Goal: Task Accomplishment & Management: Manage account settings

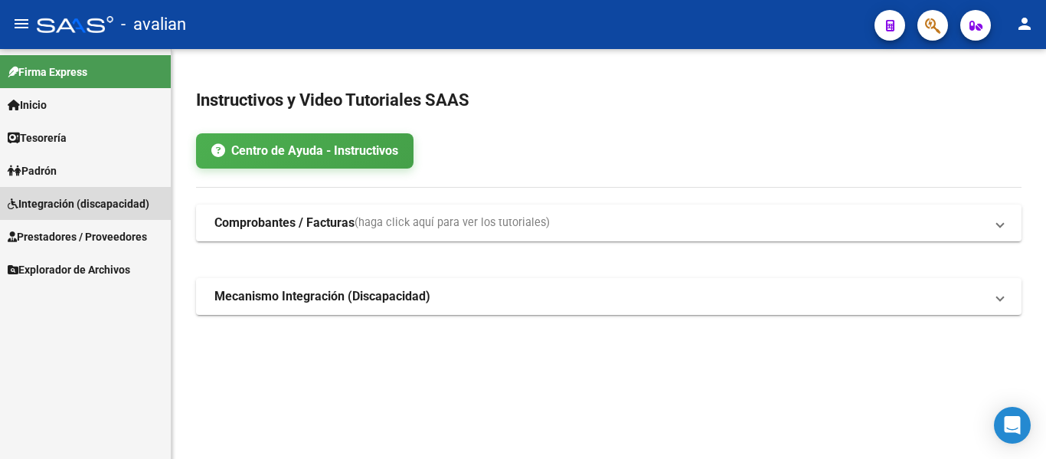
click at [54, 204] on span "Integración (discapacidad)" at bounding box center [79, 203] width 142 height 17
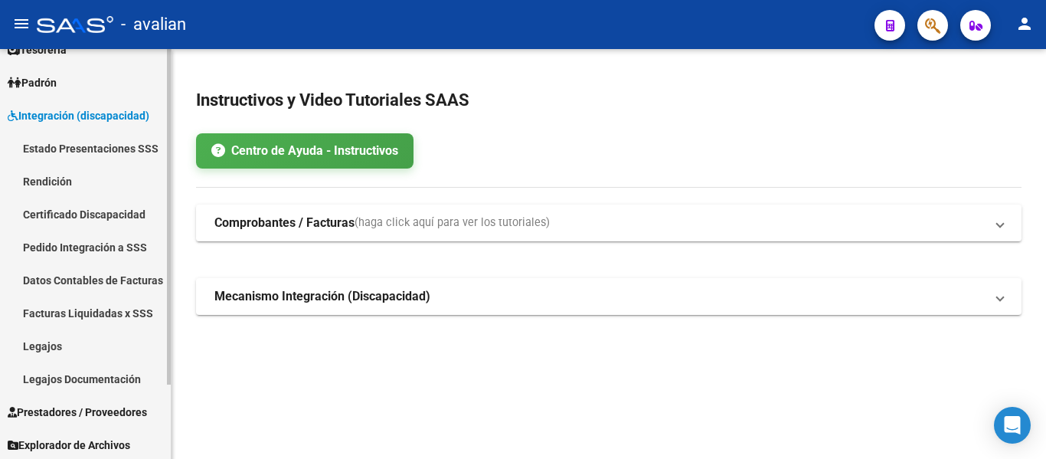
scroll to position [90, 0]
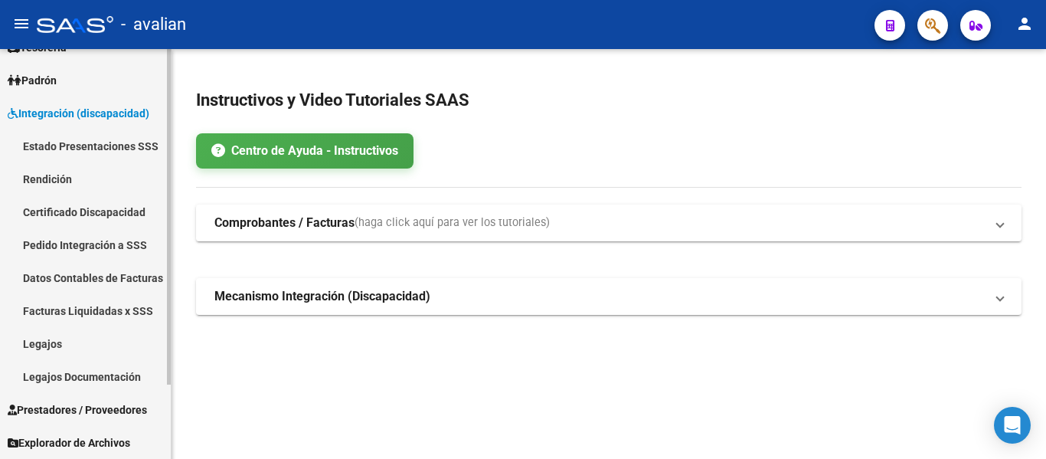
click at [44, 342] on link "Legajos" at bounding box center [85, 343] width 171 height 33
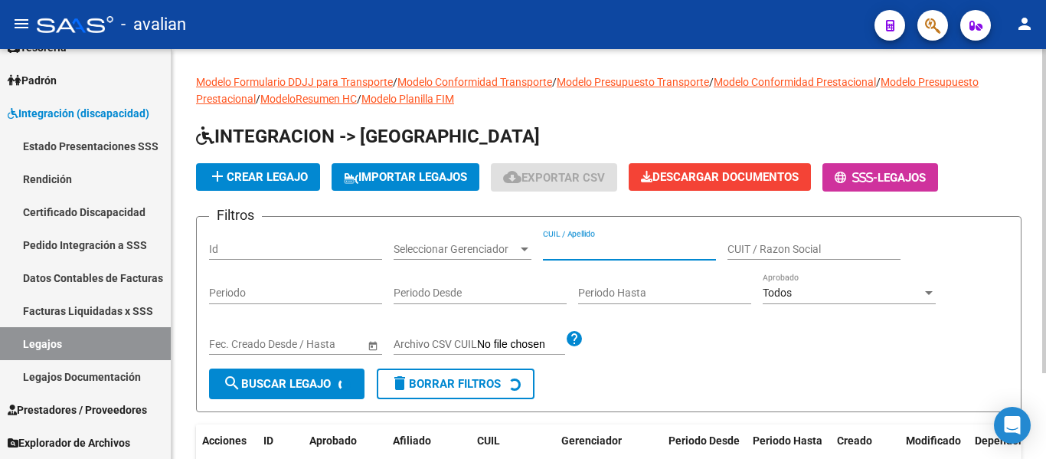
click at [578, 250] on input "CUIL / Apellido" at bounding box center [629, 249] width 173 height 13
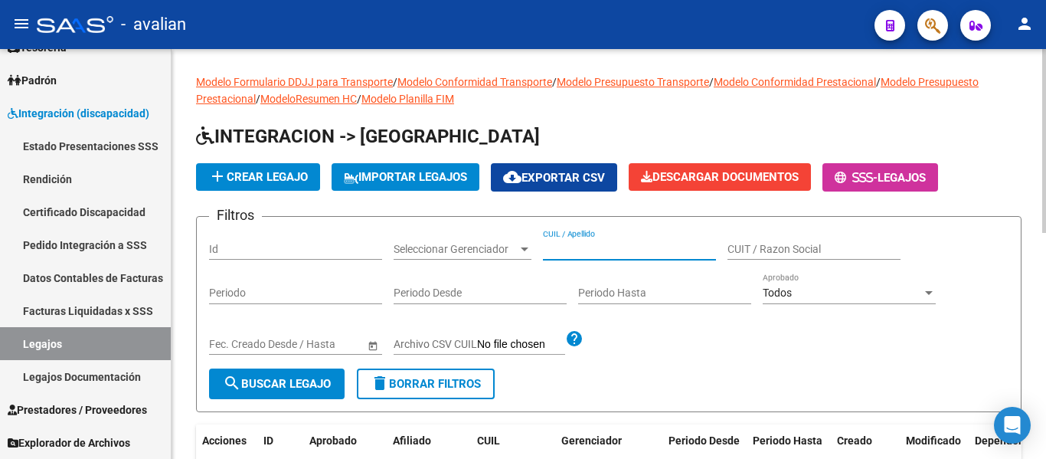
paste input "20566094526"
type input "20566094526"
click at [276, 362] on div "Fecha inicio – Fecha fin Fec. Creado Desde / Hasta" at bounding box center [295, 346] width 173 height 44
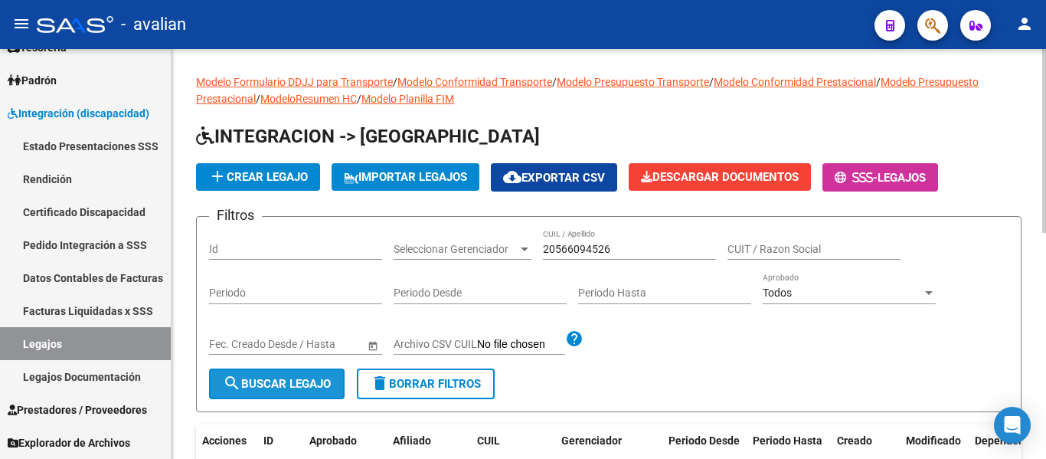
click at [280, 377] on span "search Buscar Legajo" at bounding box center [277, 384] width 108 height 14
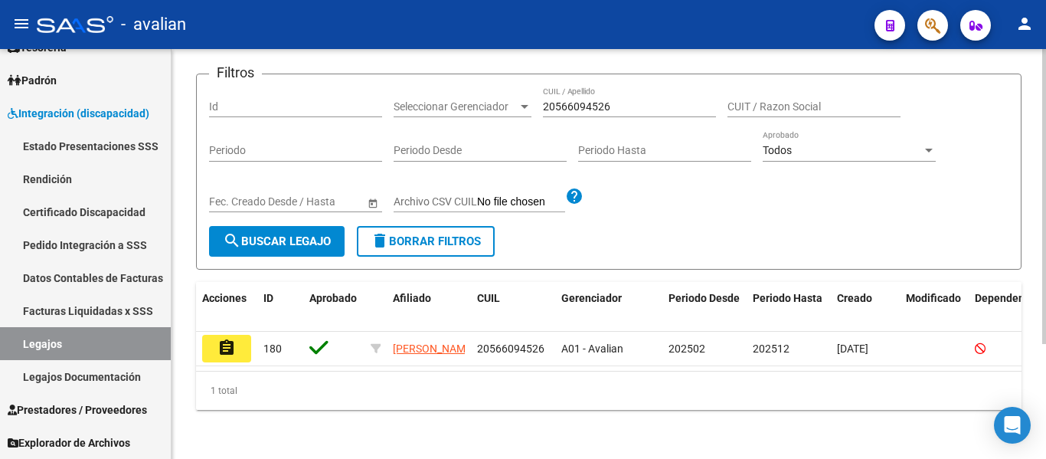
scroll to position [159, 0]
click at [241, 335] on button "assignment" at bounding box center [226, 349] width 49 height 28
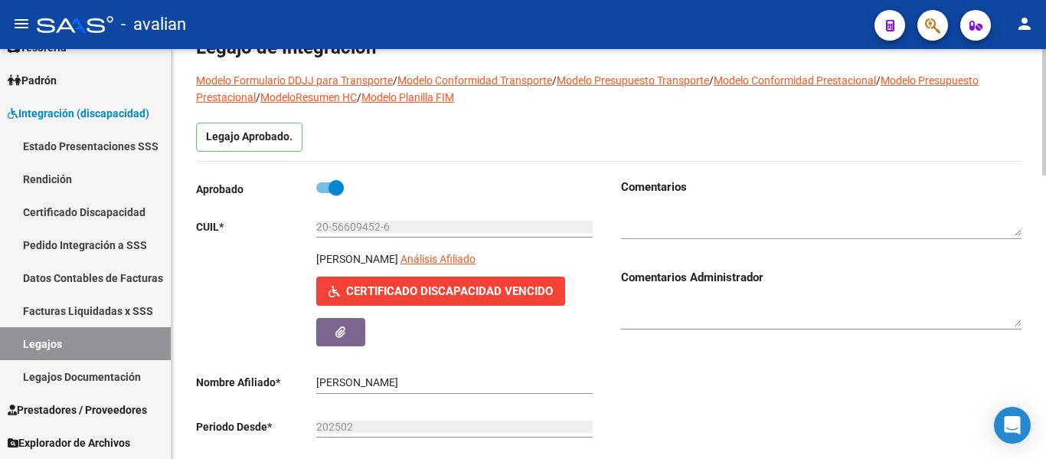
scroll to position [77, 0]
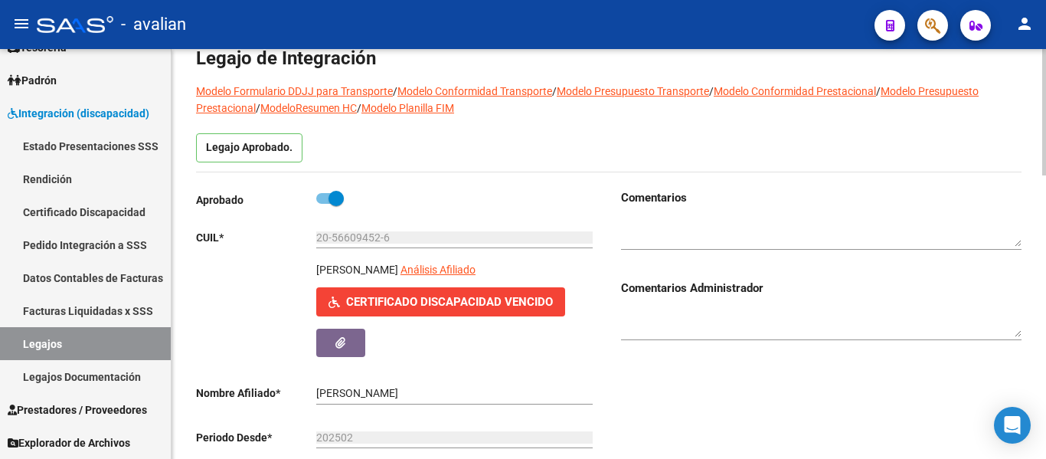
drag, startPoint x: 401, startPoint y: 245, endPoint x: 349, endPoint y: 231, distance: 53.9
click at [349, 231] on div "20-56609452-6 Ingresar CUIL" at bounding box center [454, 232] width 276 height 31
click at [376, 234] on input "20-56609452-6" at bounding box center [454, 237] width 276 height 13
drag, startPoint x: 397, startPoint y: 236, endPoint x: 308, endPoint y: 222, distance: 90.6
click at [308, 222] on div "Aprobado CUIL * 20-56609452-6 Ingresar CUIL [PERSON_NAME] Afiliado Certificado …" at bounding box center [396, 369] width 401 height 361
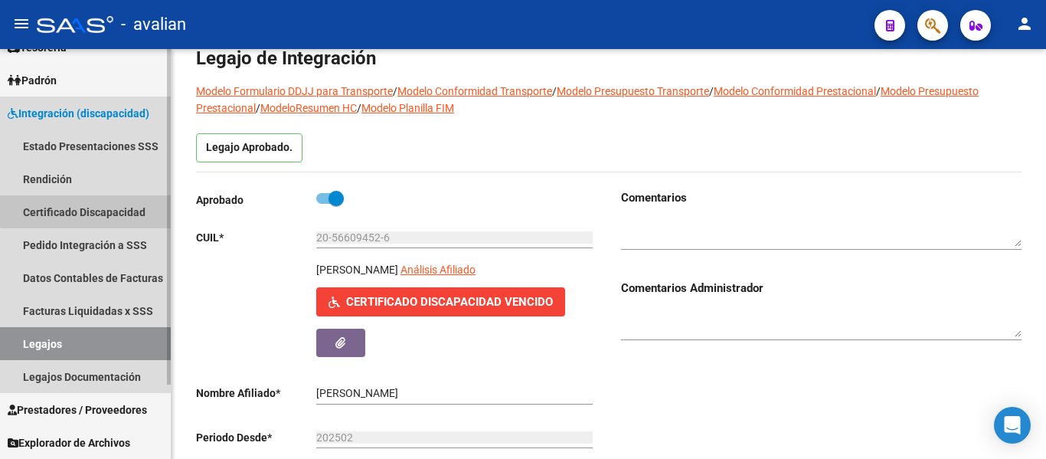
click at [90, 206] on link "Certificado Discapacidad" at bounding box center [85, 211] width 171 height 33
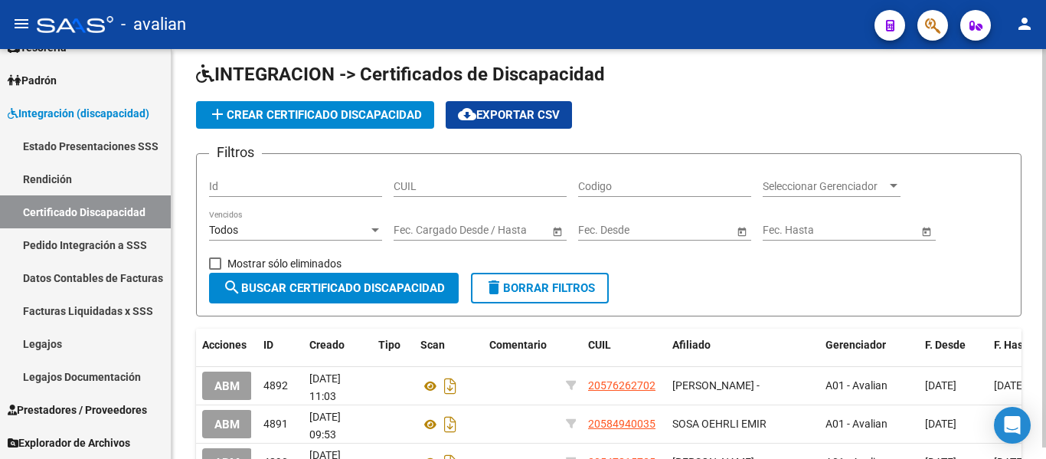
scroll to position [77, 0]
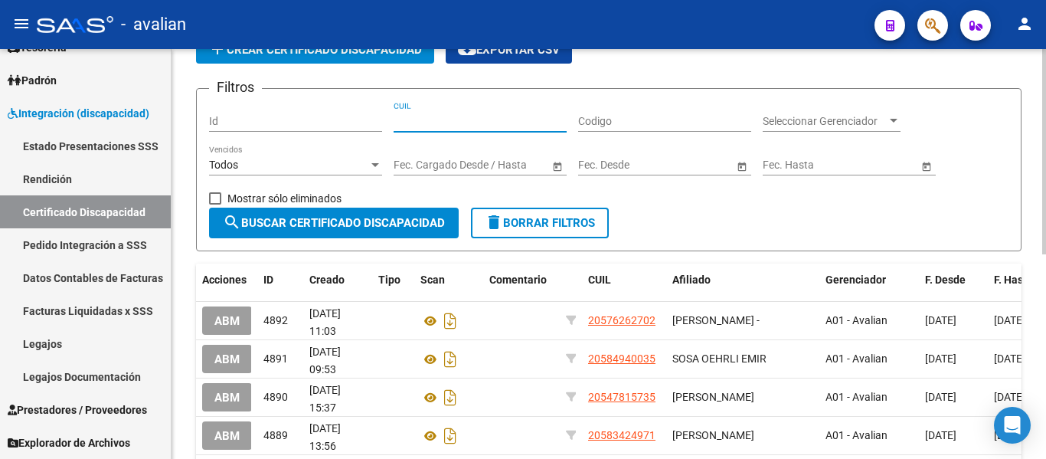
click at [496, 119] on input "CUIL" at bounding box center [480, 121] width 173 height 13
paste input "20-56609452-6"
type input "20-56609452-6"
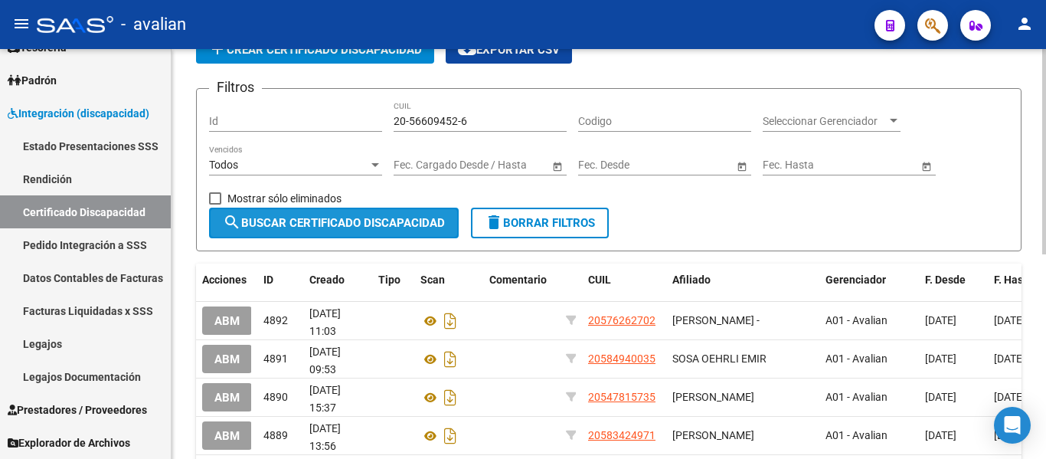
click at [363, 216] on span "search Buscar Certificado Discapacidad" at bounding box center [334, 223] width 222 height 14
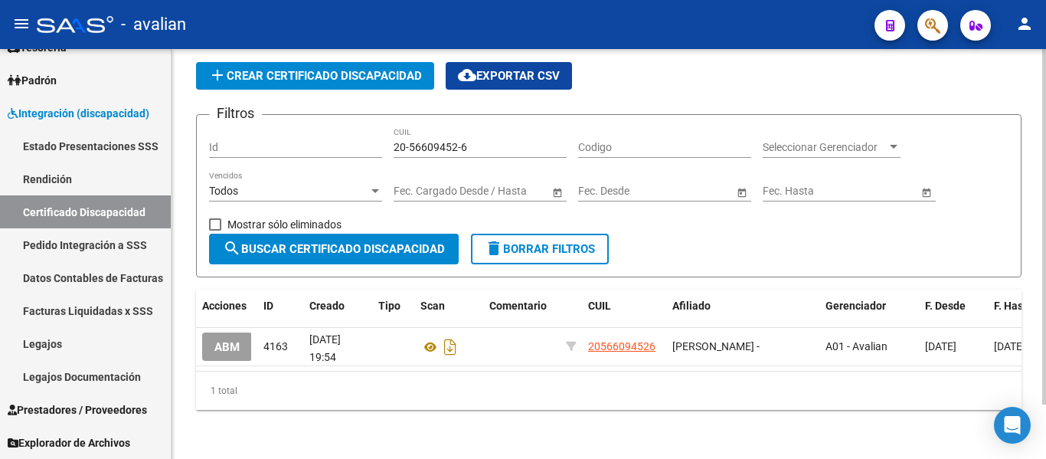
scroll to position [63, 0]
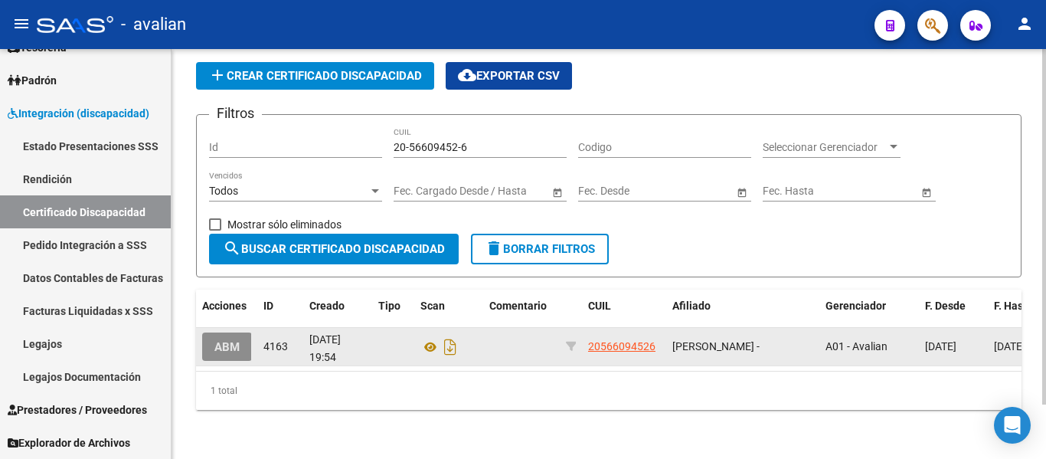
click at [214, 332] on button "ABM" at bounding box center [227, 346] width 50 height 28
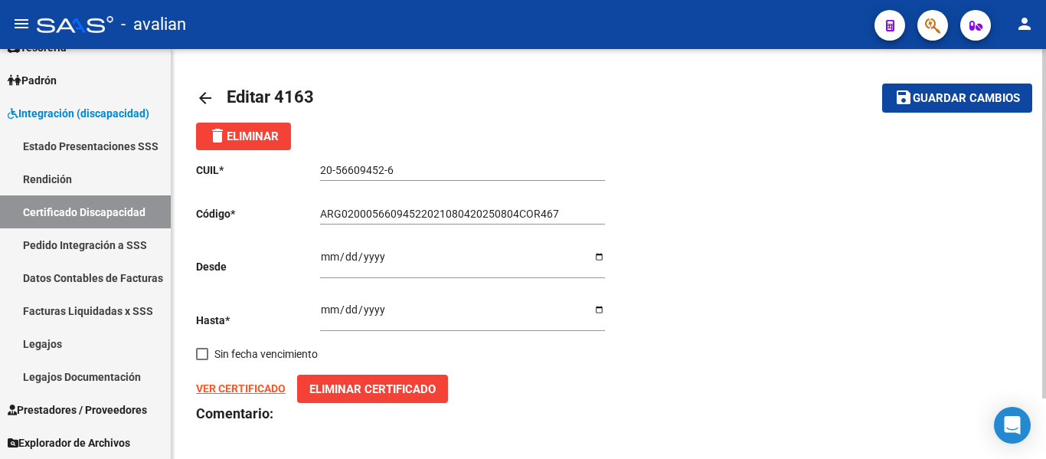
scroll to position [71, 0]
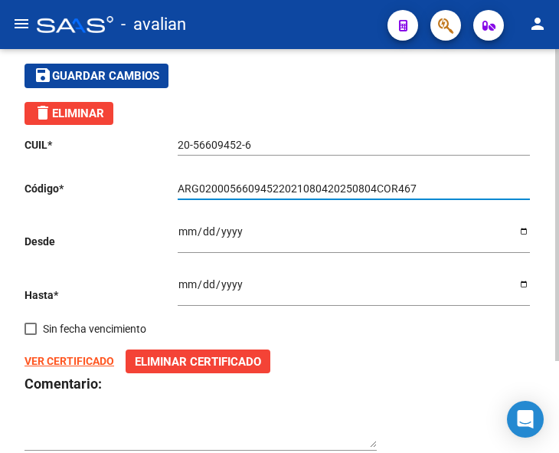
drag, startPoint x: 414, startPoint y: 187, endPoint x: 90, endPoint y: 147, distance: 326.4
click at [90, 147] on div "CUIL * 20-56609452-6 Ingresar el CUIL Código * ARG02000566094522021080420250804…" at bounding box center [280, 294] width 510 height 338
paste input "5091220290912"
type input "ARG02000566094522025091220290912COR467"
click at [525, 236] on input "[DATE]" at bounding box center [354, 236] width 352 height 23
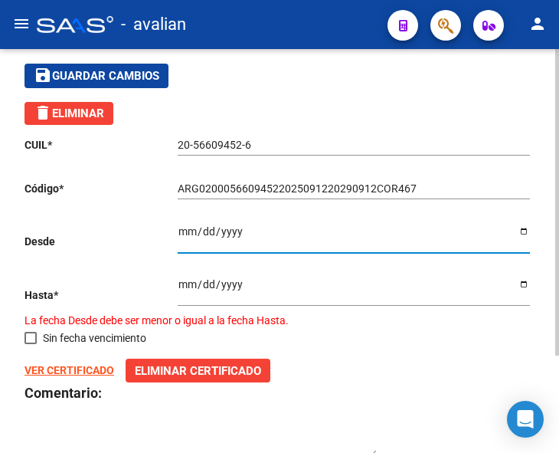
type input "[DATE]"
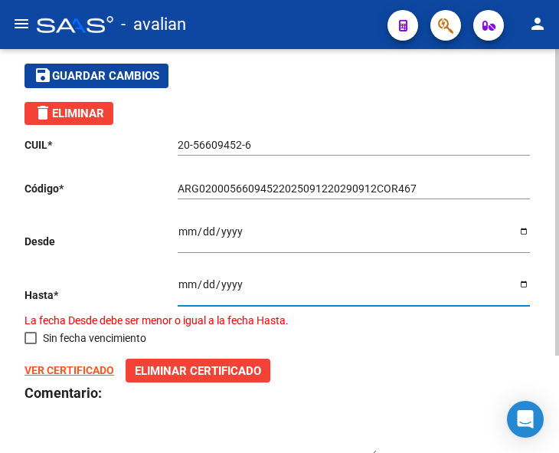
click at [181, 282] on input "[DATE]" at bounding box center [354, 289] width 352 height 23
type input "[DATE]"
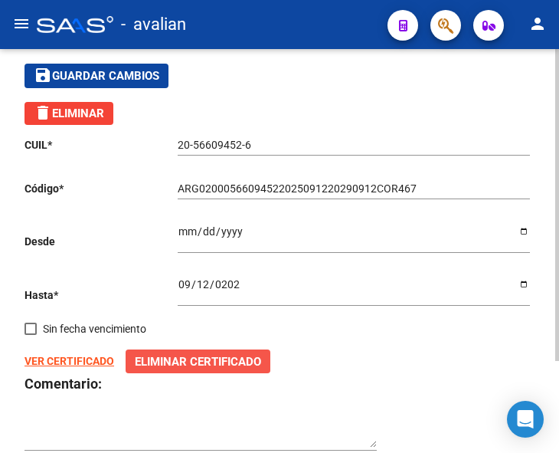
click at [164, 368] on span "Eliminar Certificado" at bounding box center [198, 362] width 126 height 14
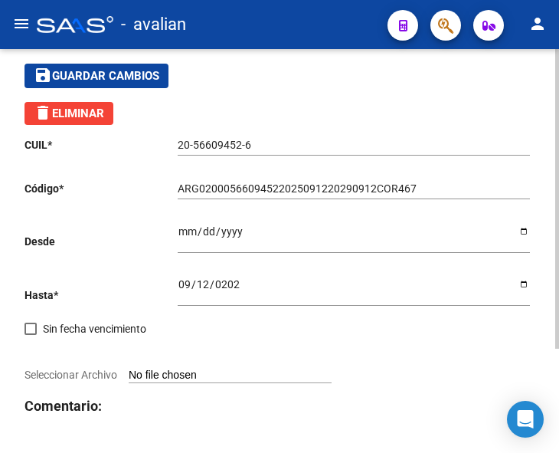
click at [185, 374] on input "Seleccionar Archivo" at bounding box center [230, 375] width 203 height 15
type input "C:\fakepath\CUD ACTUALIZADO (1).jpg"
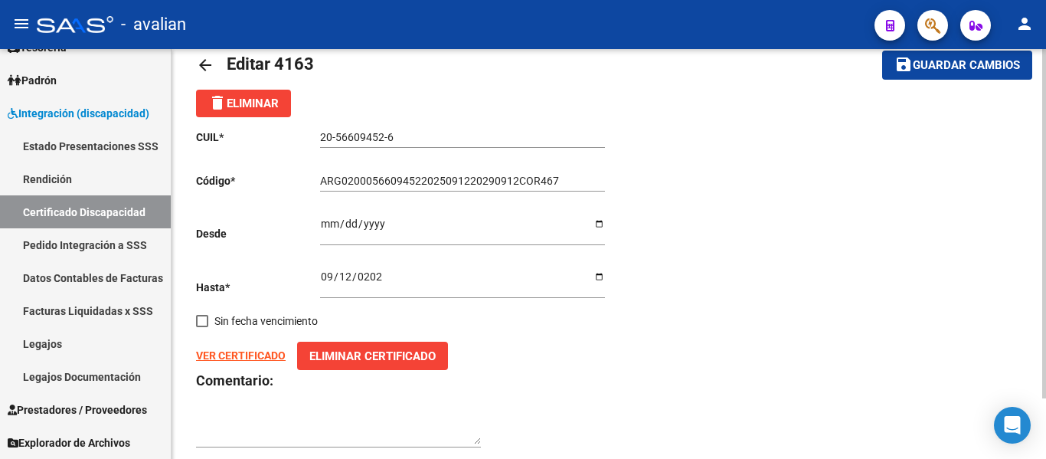
scroll to position [0, 0]
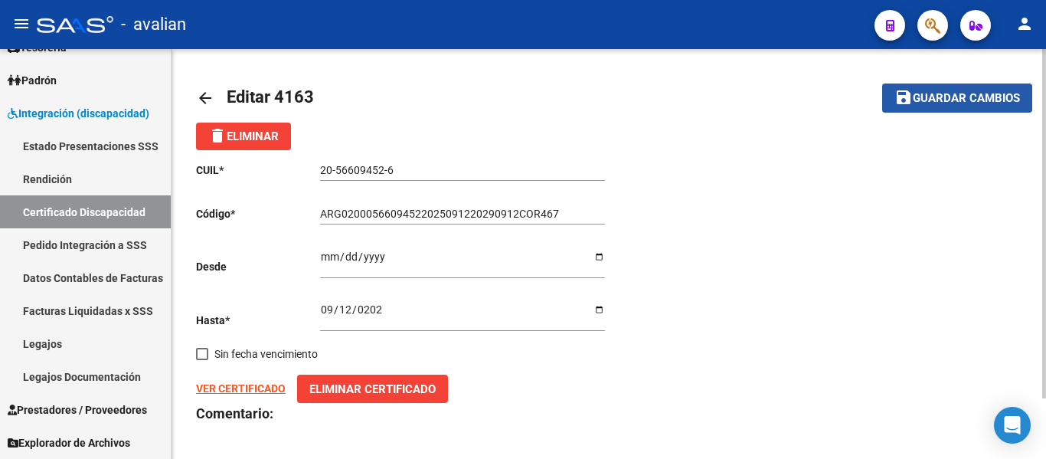
click at [965, 100] on span "Guardar cambios" at bounding box center [966, 99] width 107 height 14
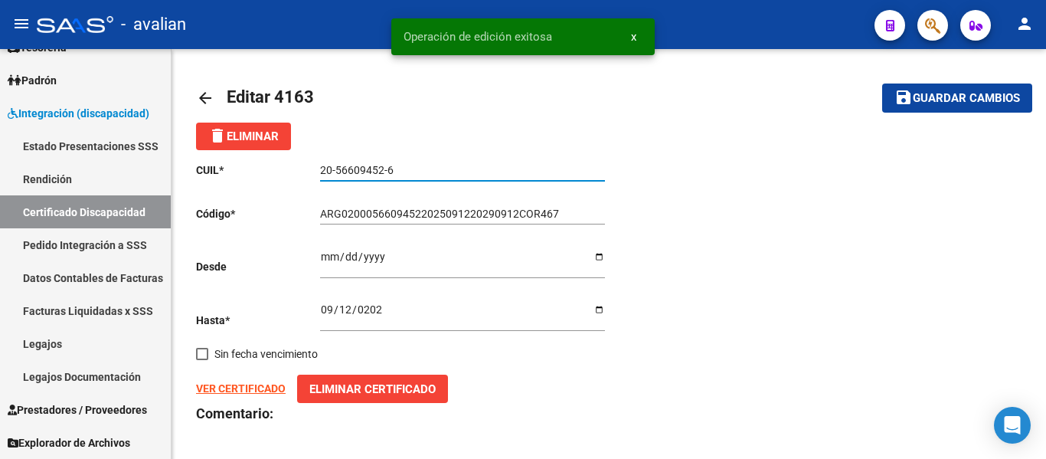
drag, startPoint x: 400, startPoint y: 174, endPoint x: 297, endPoint y: 164, distance: 103.1
click at [297, 164] on app-form-text-field "CUIL * 20-56609452-6 Ingresar el CUIL" at bounding box center [400, 170] width 409 height 12
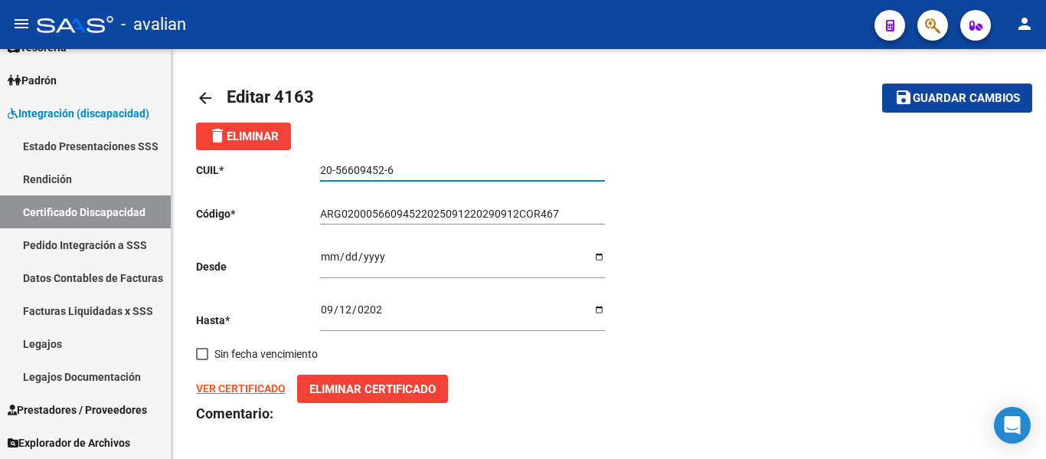
click at [208, 96] on mat-icon "arrow_back" at bounding box center [205, 98] width 18 height 18
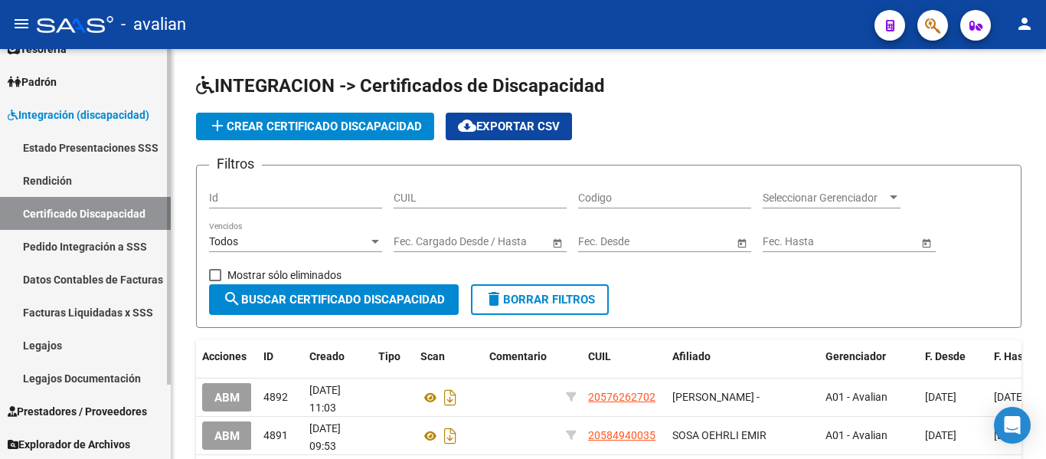
scroll to position [90, 0]
drag, startPoint x: 51, startPoint y: 338, endPoint x: 99, endPoint y: 342, distance: 47.6
click at [51, 338] on link "Legajos" at bounding box center [85, 343] width 171 height 33
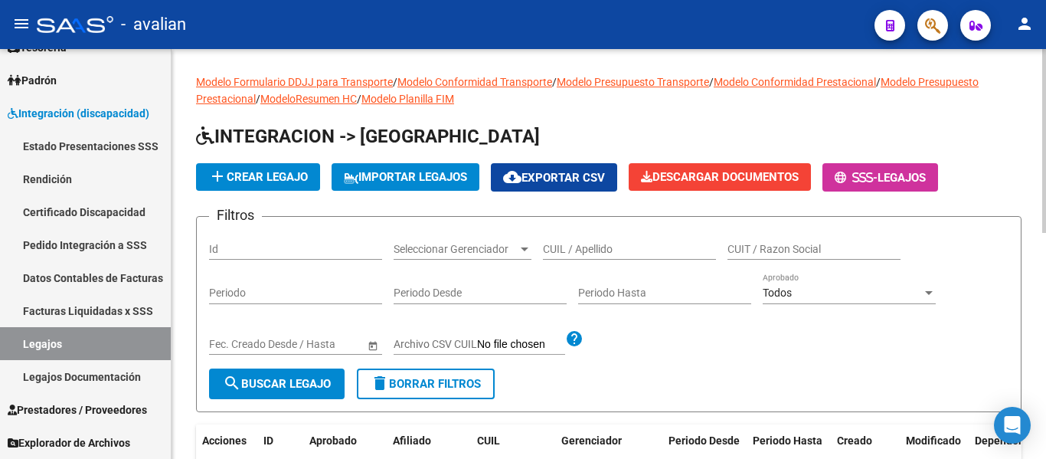
click at [580, 246] on input "CUIL / Apellido" at bounding box center [629, 249] width 173 height 13
paste input "20-56609452-6"
click at [290, 379] on span "search Buscar Legajo" at bounding box center [277, 384] width 108 height 14
drag, startPoint x: 647, startPoint y: 247, endPoint x: 515, endPoint y: 237, distance: 132.9
click at [515, 237] on div "Filtros Id Seleccionar Gerenciador Seleccionar Gerenciador 20-56609452-6 CUIL /…" at bounding box center [608, 298] width 799 height 139
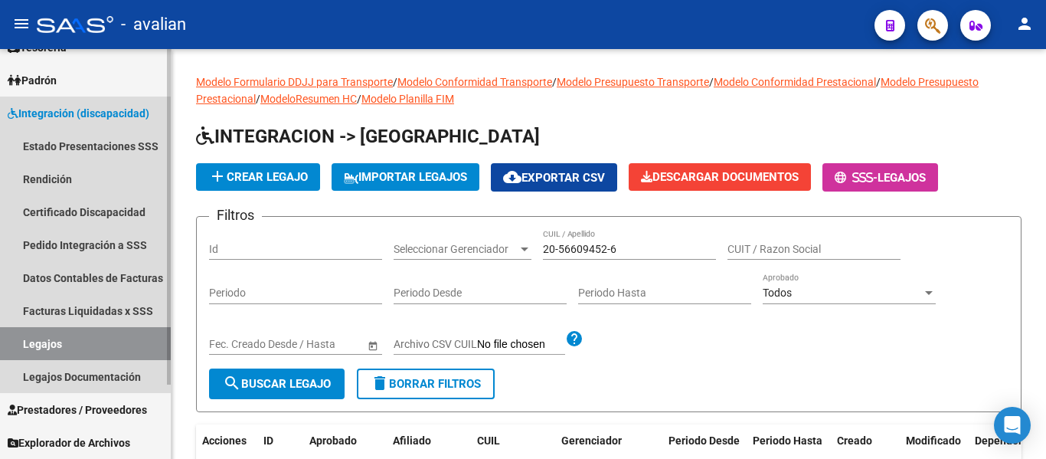
click at [47, 338] on link "Legajos" at bounding box center [85, 343] width 171 height 33
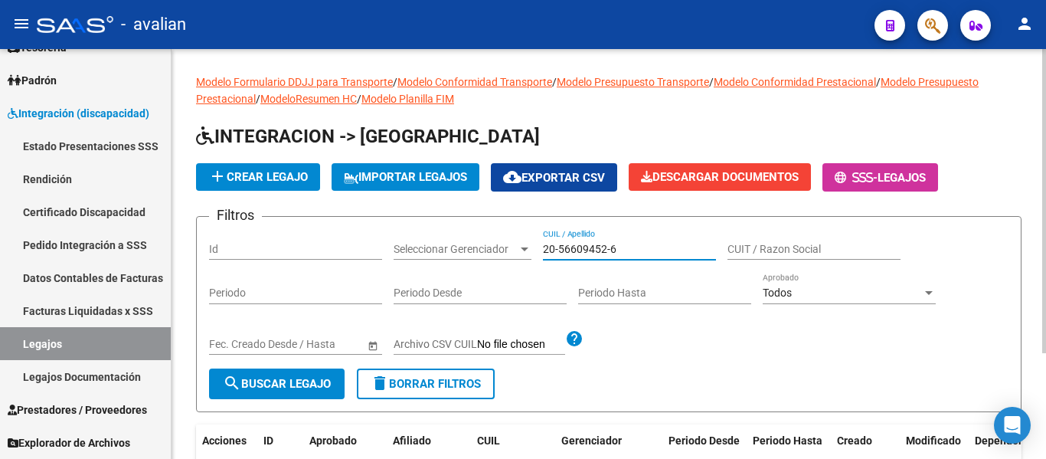
click at [652, 251] on input "20-56609452-6" at bounding box center [629, 249] width 173 height 13
type input "20566094526"
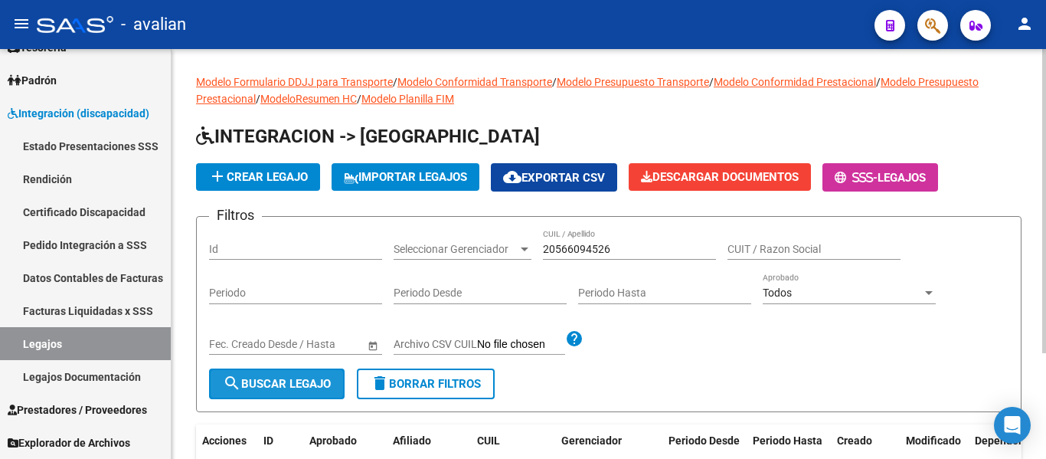
click at [320, 394] on button "search Buscar Legajo" at bounding box center [277, 383] width 136 height 31
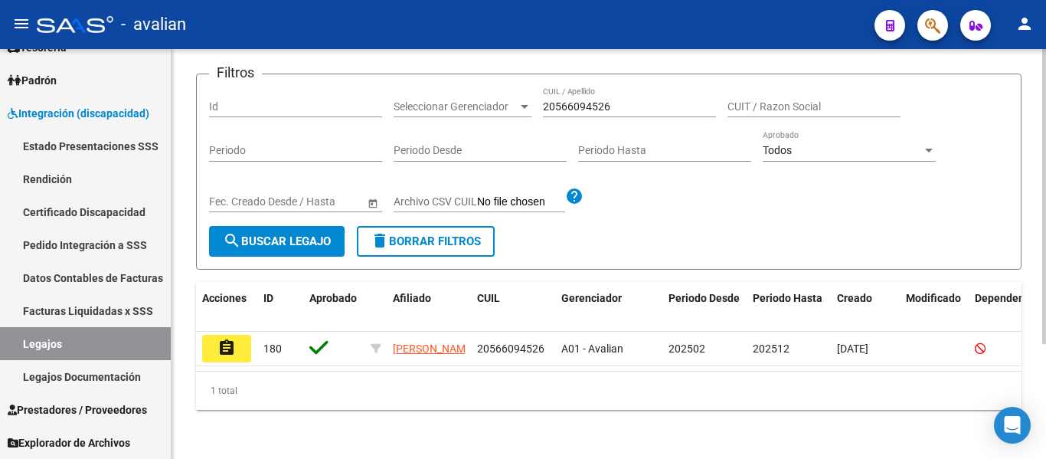
scroll to position [159, 0]
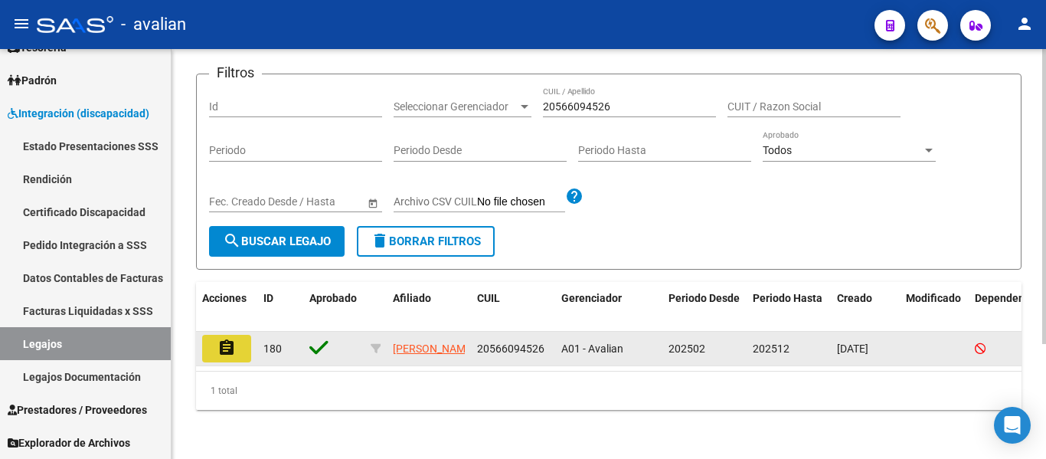
click at [237, 337] on button "assignment" at bounding box center [226, 349] width 49 height 28
